Goal: Navigation & Orientation: Find specific page/section

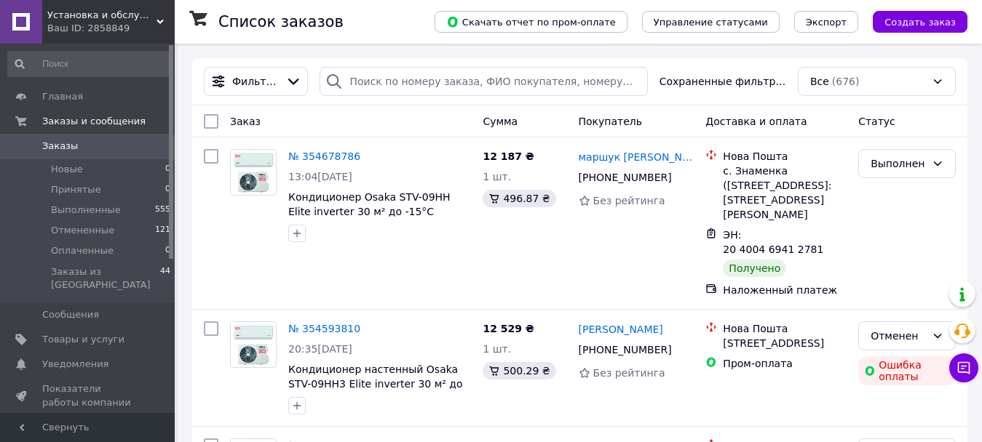
click at [111, 17] on span "Установка и обслуживание кондиционеров, сплит-систем" at bounding box center [101, 15] width 109 height 13
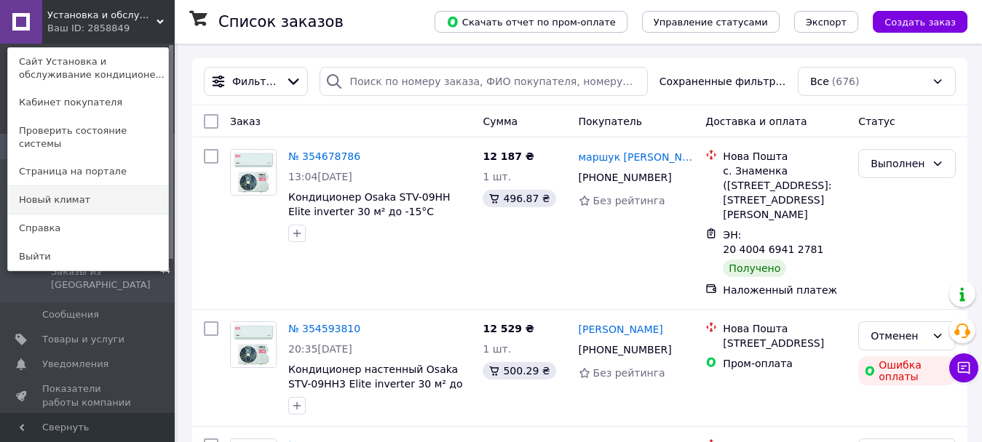
click at [71, 186] on link "Новый климат" at bounding box center [88, 200] width 160 height 28
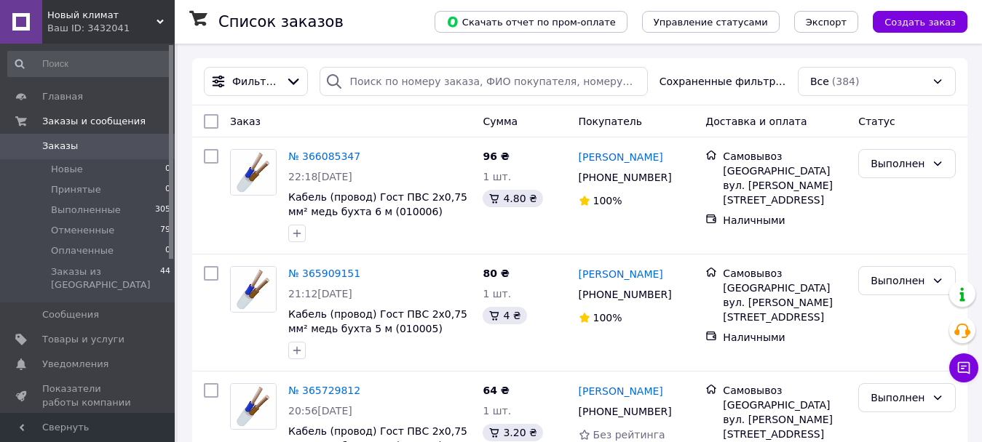
click at [119, 23] on div "Ваш ID: 3432041" at bounding box center [110, 28] width 127 height 13
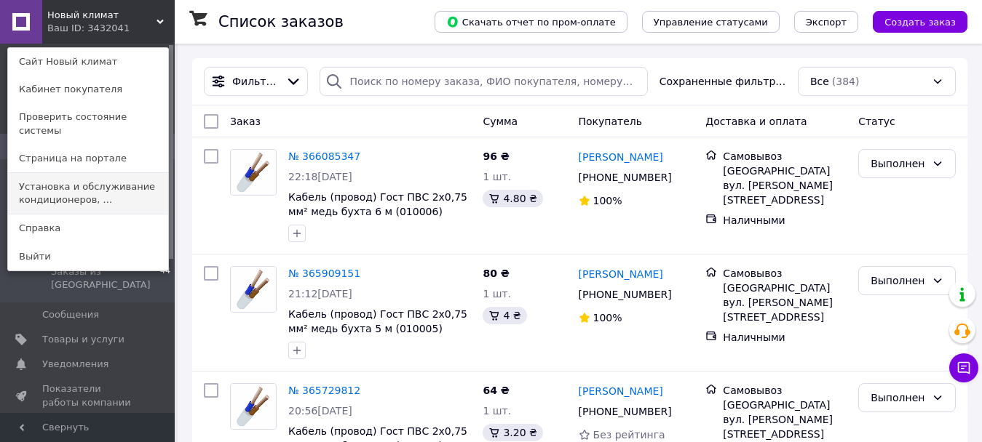
click at [102, 179] on link "Установка и обслуживание кондиционеров, ..." at bounding box center [88, 193] width 160 height 41
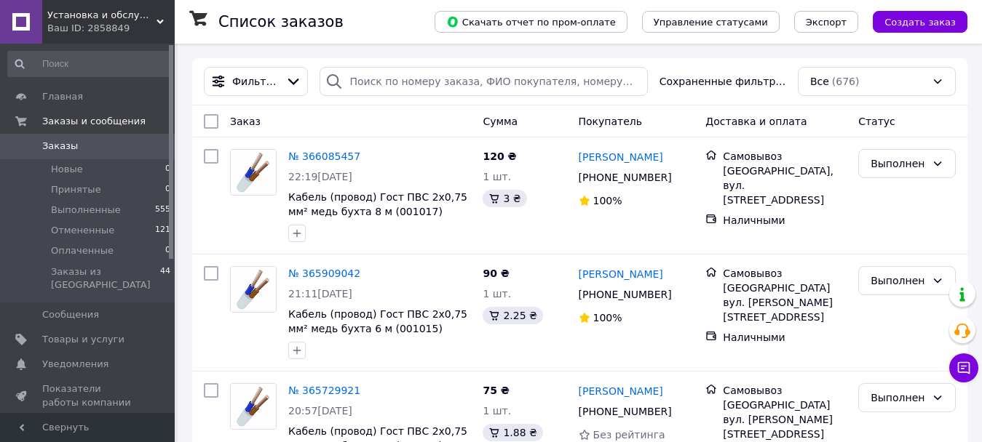
click at [87, 22] on div "Ваш ID: 2858849" at bounding box center [110, 28] width 127 height 13
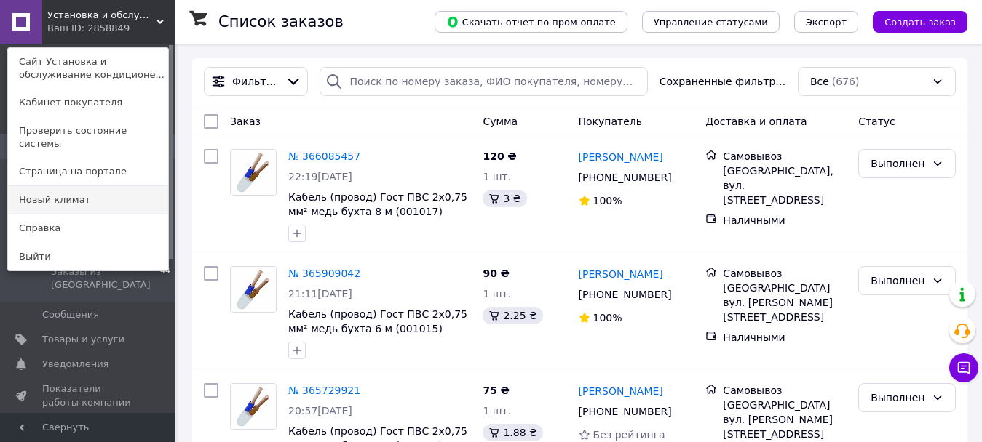
click at [74, 191] on link "Новый климат" at bounding box center [88, 200] width 160 height 28
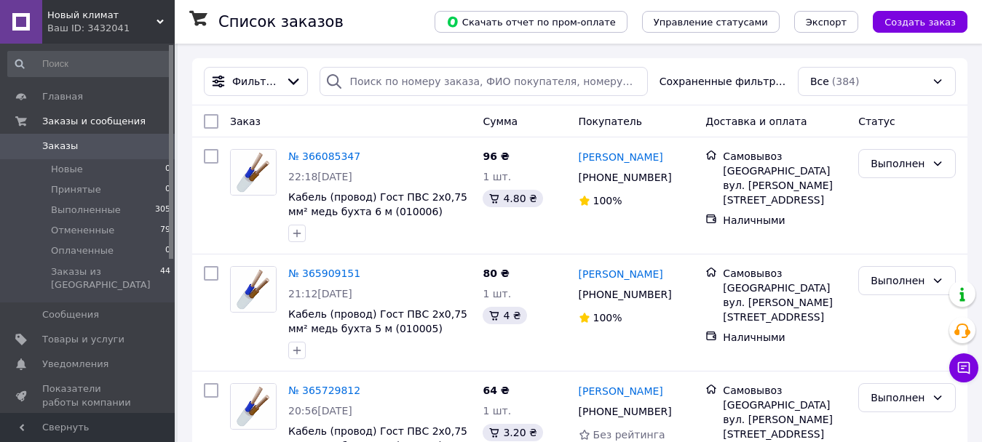
click at [114, 21] on span "Новый климат" at bounding box center [101, 15] width 109 height 13
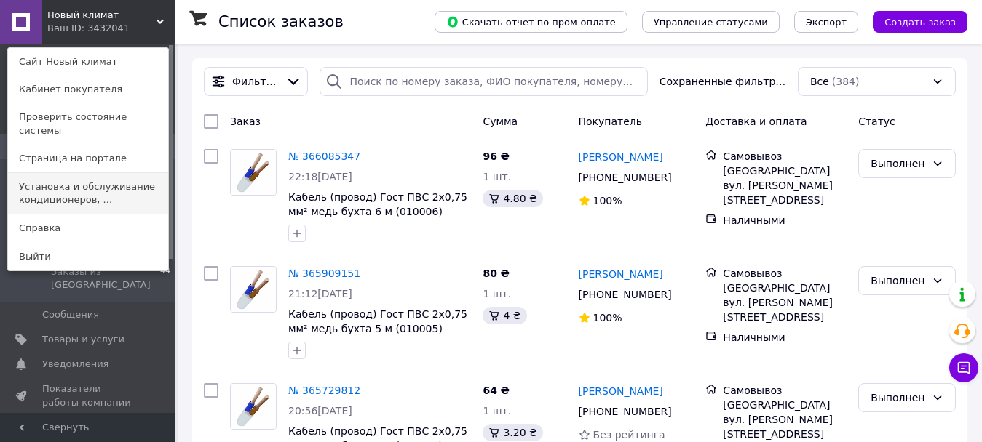
click at [86, 173] on link "Установка и обслуживание кондиционеров, ..." at bounding box center [88, 193] width 160 height 41
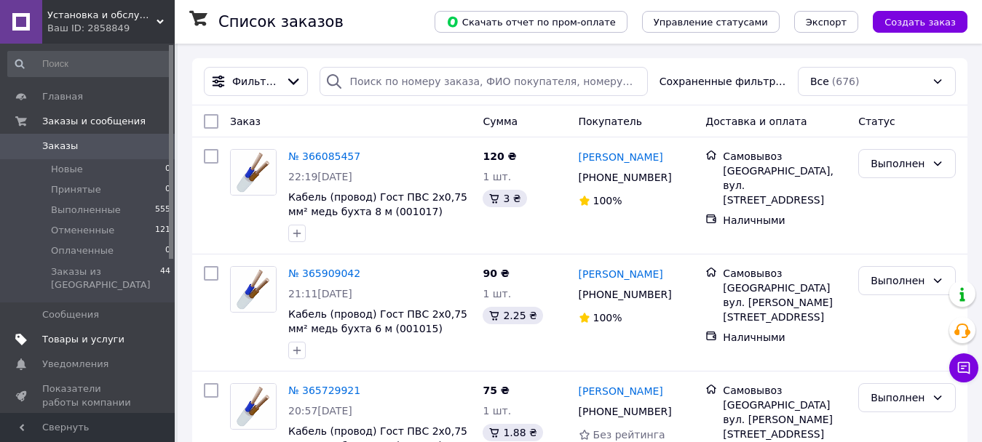
click at [65, 333] on span "Товары и услуги" at bounding box center [83, 339] width 82 height 13
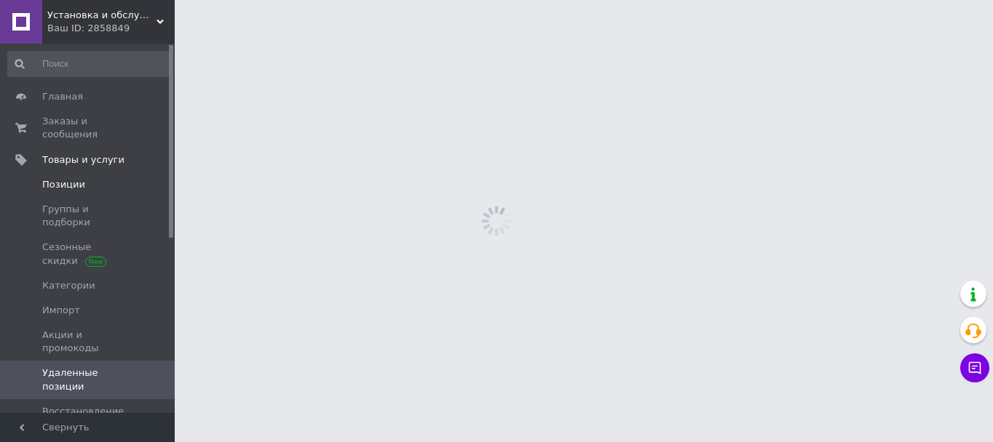
click at [73, 178] on span "Позиции" at bounding box center [63, 184] width 43 height 13
